Goal: Information Seeking & Learning: Learn about a topic

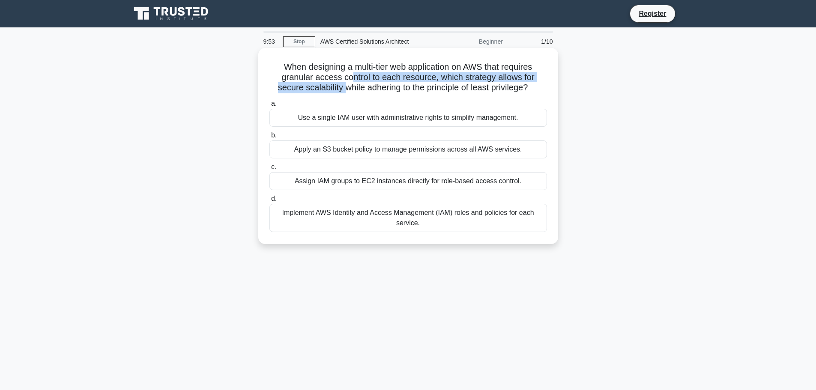
drag, startPoint x: 342, startPoint y: 83, endPoint x: 354, endPoint y: 80, distance: 12.9
click at [353, 80] on h5 "When designing a multi-tier web application on AWS that requires granular acces…" at bounding box center [408, 78] width 279 height 32
click at [354, 80] on h5 "When designing a multi-tier web application on AWS that requires granular acces…" at bounding box center [408, 78] width 279 height 32
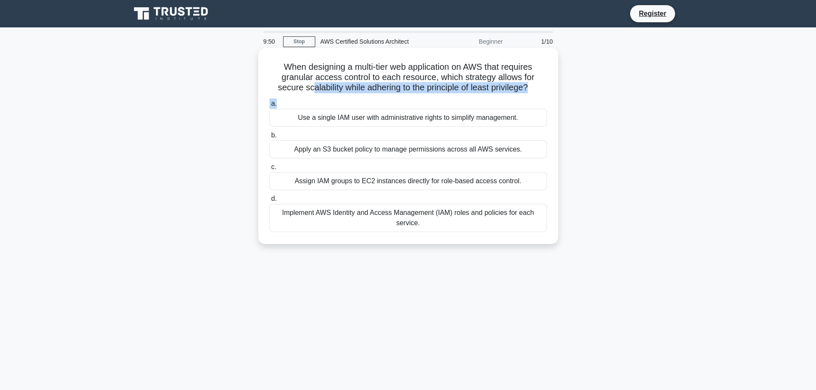
drag, startPoint x: 308, startPoint y: 86, endPoint x: 447, endPoint y: 102, distance: 139.7
click at [447, 102] on div "When designing a multi-tier web application on AWS that requires granular acces…" at bounding box center [408, 145] width 293 height 189
click at [366, 93] on h5 "When designing a multi-tier web application on AWS that requires granular acces…" at bounding box center [408, 78] width 279 height 32
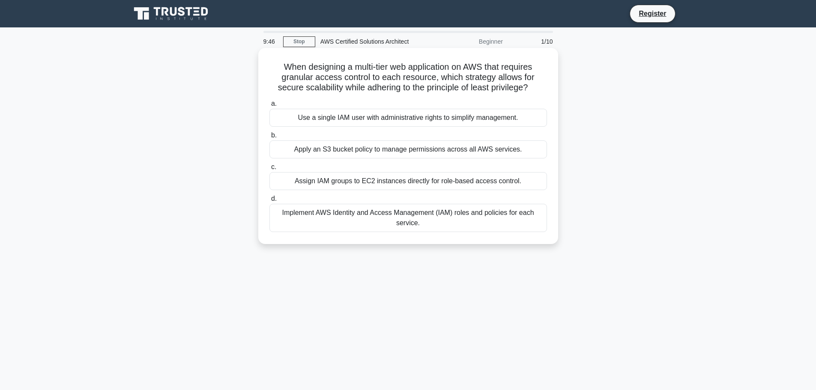
click at [397, 117] on div "Use a single IAM user with administrative rights to simplify management." at bounding box center [409, 118] width 278 height 18
click at [270, 107] on input "a. Use a single IAM user with administrative rights to simplify management." at bounding box center [270, 104] width 0 height 6
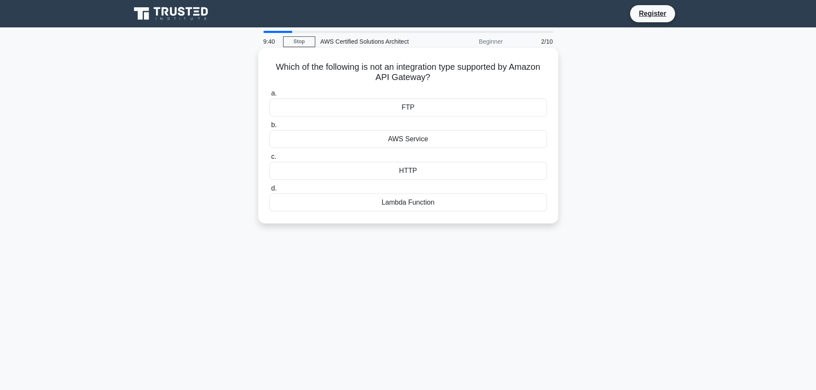
drag, startPoint x: 311, startPoint y: 69, endPoint x: 445, endPoint y: 73, distance: 134.6
click at [445, 73] on h5 "Which of the following is not an integration type supported by Amazon API Gatew…" at bounding box center [408, 72] width 279 height 21
click at [410, 107] on div "FTP" at bounding box center [409, 108] width 278 height 18
click at [270, 96] on input "a. FTP" at bounding box center [270, 94] width 0 height 6
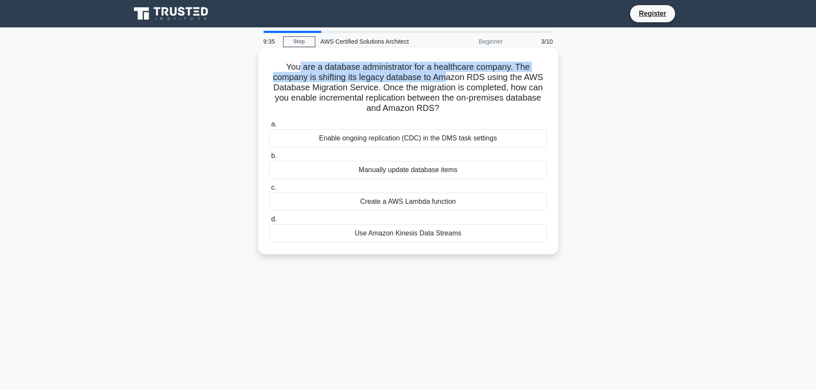
drag, startPoint x: 300, startPoint y: 52, endPoint x: 447, endPoint y: 81, distance: 149.7
click at [447, 81] on div "You are a database administrator for a healthcare company. The company is shift…" at bounding box center [408, 151] width 293 height 200
click at [460, 72] on h5 "You are a database administrator for a healthcare company. The company is shift…" at bounding box center [408, 88] width 279 height 52
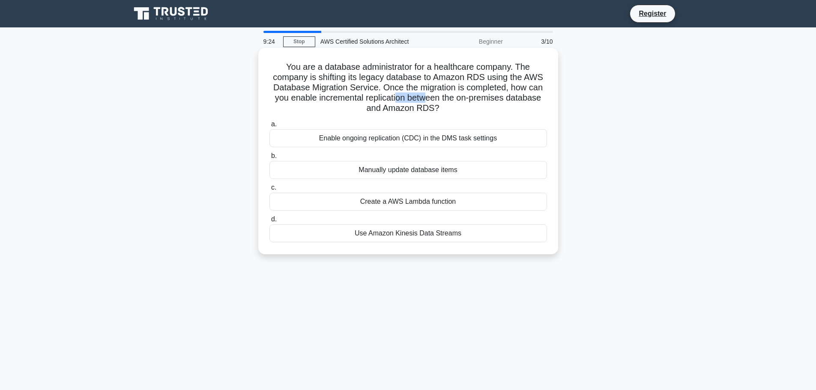
drag, startPoint x: 395, startPoint y: 99, endPoint x: 425, endPoint y: 110, distance: 31.4
click at [427, 104] on h5 "You are a database administrator for a healthcare company. The company is shift…" at bounding box center [408, 88] width 279 height 52
click at [389, 142] on div "Enable ongoing replication (CDC) in the DMS task settings" at bounding box center [409, 138] width 278 height 18
click at [270, 127] on input "a. Enable ongoing replication (CDC) in the DMS task settings" at bounding box center [270, 125] width 0 height 6
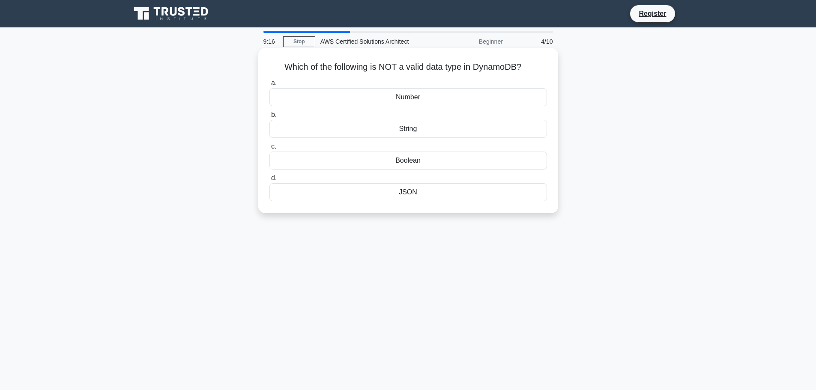
click at [419, 192] on div "JSON" at bounding box center [409, 192] width 278 height 18
click at [270, 181] on input "d. JSON" at bounding box center [270, 179] width 0 height 6
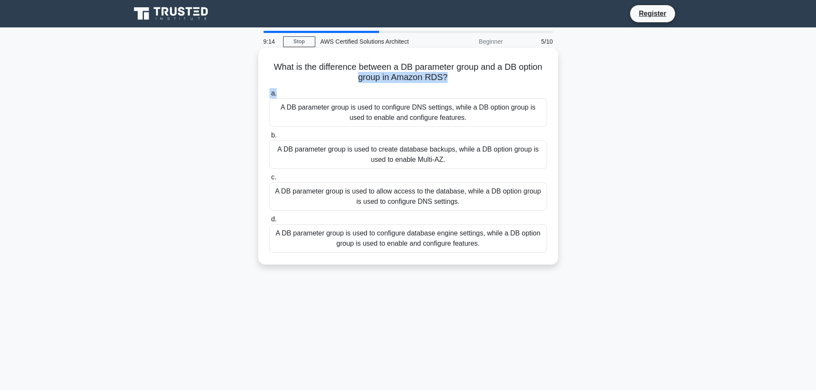
drag, startPoint x: 312, startPoint y: 74, endPoint x: 469, endPoint y: 89, distance: 157.9
click at [469, 89] on div "What is the difference between a DB parameter group and a DB option group in Am…" at bounding box center [408, 156] width 293 height 210
click at [469, 87] on div "a. A DB parameter group is used to configure DNS settings, while a DB option gr…" at bounding box center [408, 171] width 288 height 168
click at [377, 176] on label "c. A DB parameter group is used to allow access to the database, while a DB opt…" at bounding box center [409, 191] width 278 height 39
click at [270, 176] on input "c. A DB parameter group is used to allow access to the database, while a DB opt…" at bounding box center [270, 178] width 0 height 6
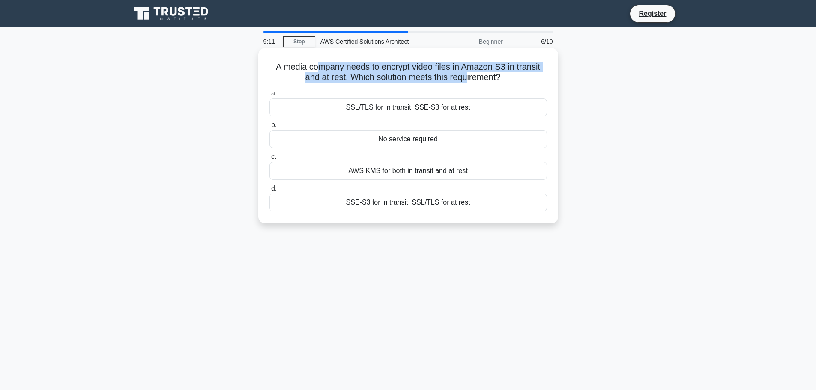
drag, startPoint x: 319, startPoint y: 63, endPoint x: 452, endPoint y: 95, distance: 137.6
click at [470, 74] on h5 "A media company needs to encrypt video files in Amazon S3 in transit and at res…" at bounding box center [408, 72] width 279 height 21
click at [389, 69] on h5 "A media company needs to encrypt video files in Amazon S3 in transit and at res…" at bounding box center [408, 72] width 279 height 21
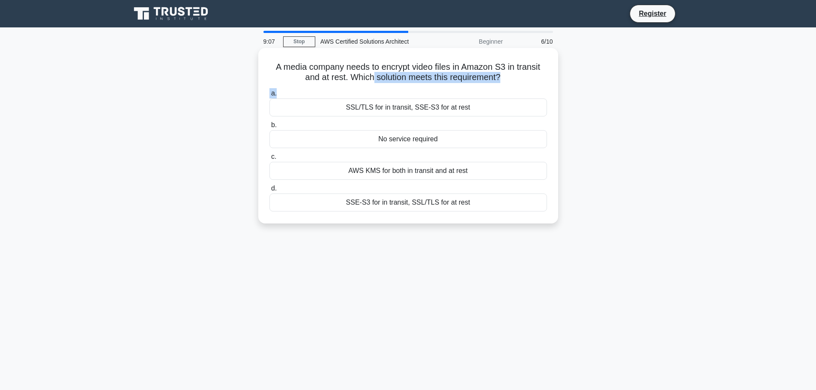
drag, startPoint x: 371, startPoint y: 76, endPoint x: 417, endPoint y: 89, distance: 47.9
click at [417, 89] on div "A media company needs to encrypt video files in Amazon S3 in transit and at res…" at bounding box center [408, 135] width 293 height 169
click at [400, 95] on label "a. SSL/TLS for in transit, SSE-S3 for at rest" at bounding box center [409, 102] width 278 height 28
click at [270, 95] on input "a. SSL/TLS for in transit, SSE-S3 for at rest" at bounding box center [270, 94] width 0 height 6
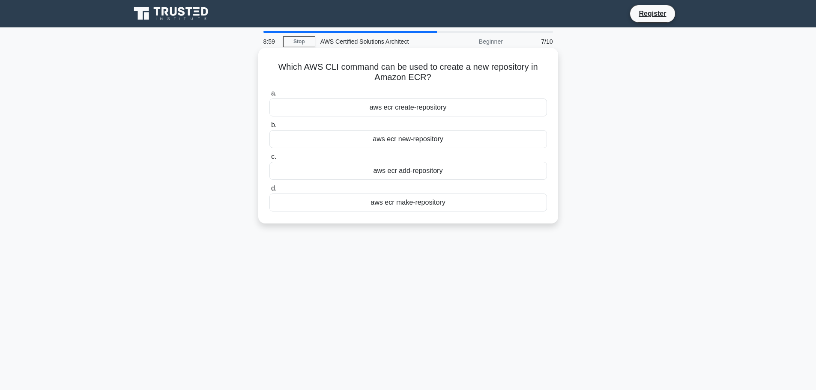
click at [406, 105] on div "aws ecr create-repository" at bounding box center [409, 108] width 278 height 18
click at [270, 96] on input "a. aws ecr create-repository" at bounding box center [270, 94] width 0 height 6
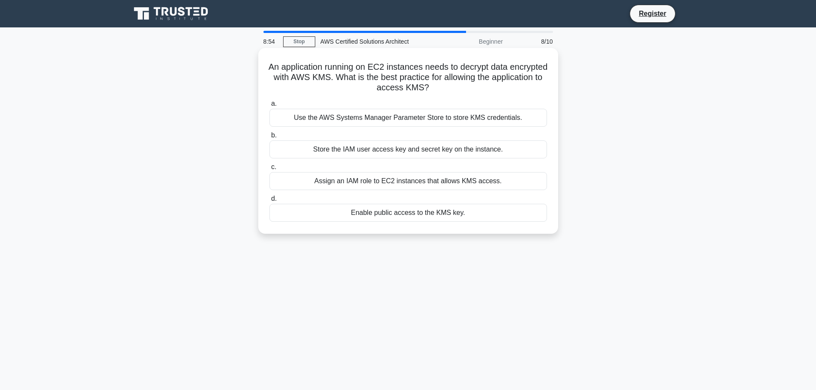
click at [356, 117] on div "Use the AWS Systems Manager Parameter Store to store KMS credentials." at bounding box center [409, 118] width 278 height 18
click at [270, 107] on input "a. Use the AWS Systems Manager Parameter Store to store KMS credentials." at bounding box center [270, 104] width 0 height 6
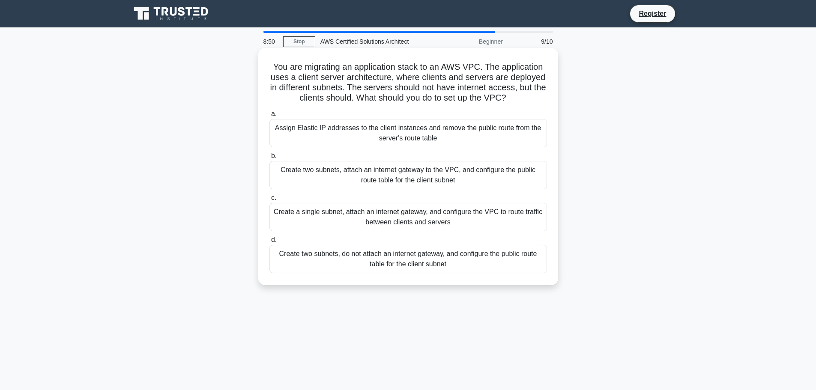
click at [378, 136] on div "Assign Elastic IP addresses to the client instances and remove the public route…" at bounding box center [409, 133] width 278 height 28
click at [270, 117] on input "a. Assign Elastic IP addresses to the client instances and remove the public ro…" at bounding box center [270, 114] width 0 height 6
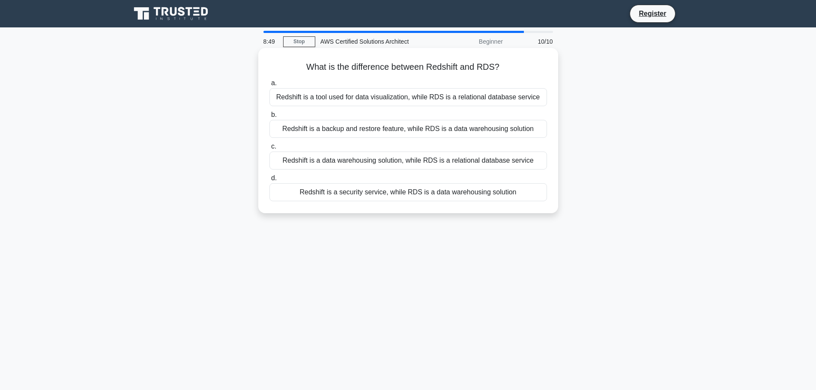
click at [438, 103] on div "Redshift is a tool used for data visualization, while RDS is a relational datab…" at bounding box center [409, 97] width 278 height 18
click at [270, 86] on input "a. Redshift is a tool used for data visualization, while RDS is a relational da…" at bounding box center [270, 84] width 0 height 6
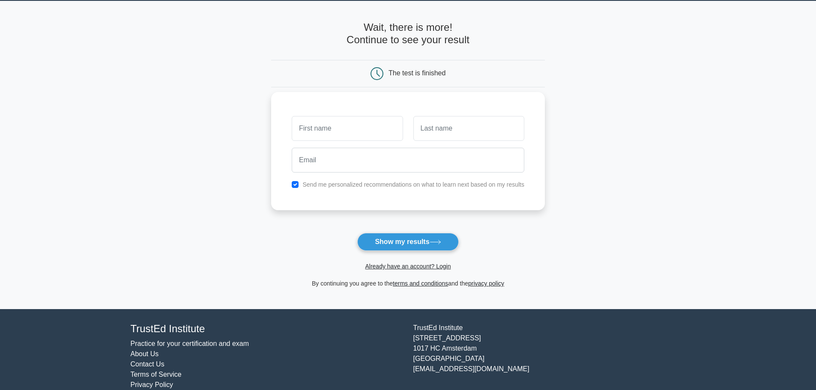
scroll to position [41, 0]
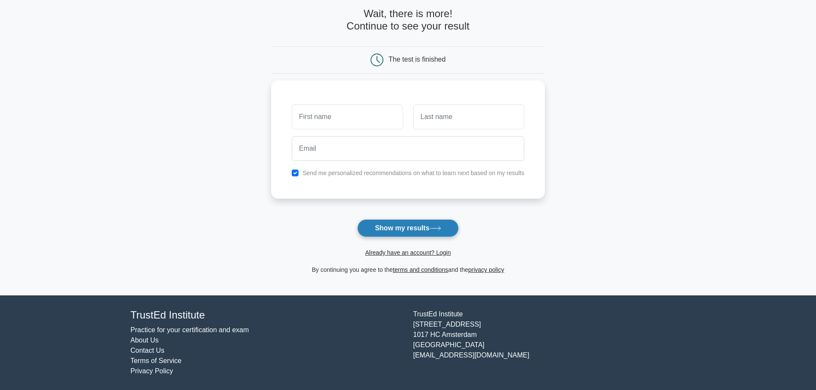
drag, startPoint x: 398, startPoint y: 233, endPoint x: 387, endPoint y: 226, distance: 12.4
click at [398, 233] on button "Show my results" at bounding box center [407, 228] width 101 height 18
